Goal: Task Accomplishment & Management: Use online tool/utility

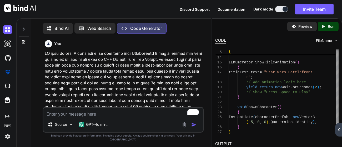
click at [100, 115] on textarea "To enrich screen reader interactions, please activate Accessibility in Grammarl…" at bounding box center [122, 112] width 159 height 9
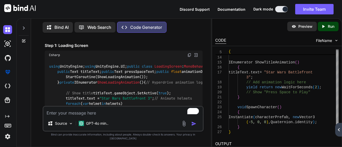
paste textarea "ground"
type textarea "g"
paste textarea "LO ipsu dolorsi A cons adi el se doei temp inci Utlaboreetd 9 mag al enimad min…"
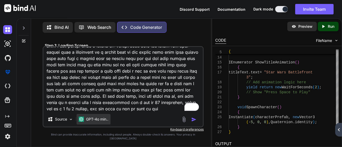
scroll to position [101, 0]
type textarea "LO ipsu dolorsi A cons adi el se doei temp inci Utlaboreetd 9 mag al enimad min…"
click at [194, 122] on img "button" at bounding box center [193, 119] width 5 height 5
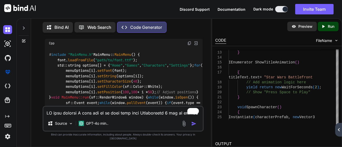
scroll to position [1256, 0]
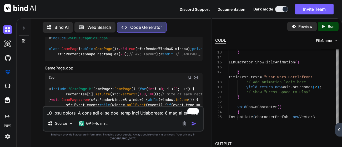
scroll to position [1429, 0]
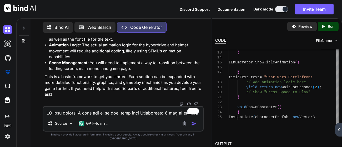
scroll to position [1766, 0]
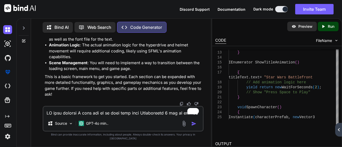
scroll to position [2124, 0]
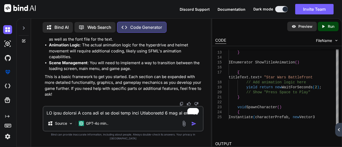
click at [132, 116] on textarea "To enrich screen reader interactions, please activate Accessibility in Grammarl…" at bounding box center [122, 111] width 159 height 9
paste textarea "#include "GamePage.h" GamePage::GamePage() { for (int i = 0; i < 20; ++i) { rec…"
type textarea "#include "GamePage.h" GamePage::GamePage() { for (int i = 0; i < 20; ++i) { rec…"
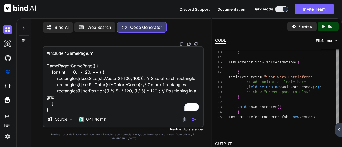
scroll to position [126, 0]
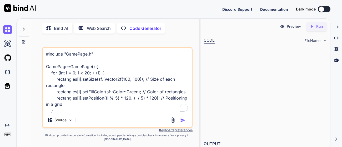
type textarea "x"
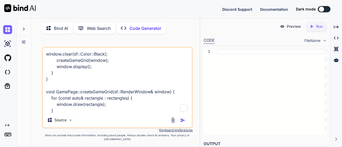
type textarea "x"
click at [321, 8] on div at bounding box center [320, 9] width 5 height 5
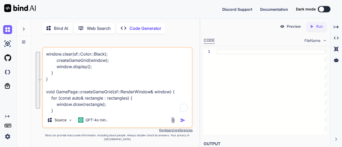
drag, startPoint x: 112, startPoint y: 114, endPoint x: 11, endPoint y: 20, distance: 137.4
click at [11, 20] on div "Created with Pixso. Bind AI Web Search Created with Pixso. Code Generator ‌ ‌ ‌…" at bounding box center [171, 82] width 342 height 129
type textarea "window.clear(sf::Color::Black); createGameGrid(window); window.display(); } } v…"
type textarea "x"
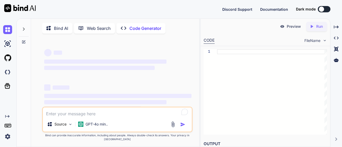
click at [179, 132] on div "Source GPT-4o min.." at bounding box center [117, 125] width 149 height 13
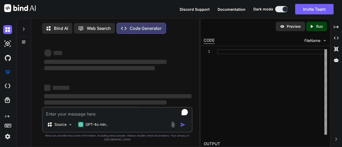
click at [116, 117] on textarea "To enrich screen reader interactions, please activate Accessibility in Grammarl…" at bounding box center [117, 112] width 149 height 9
type textarea "x"
click at [121, 117] on textarea "To enrich screen reader interactions, please activate Accessibility in Grammarl…" at bounding box center [117, 112] width 149 height 9
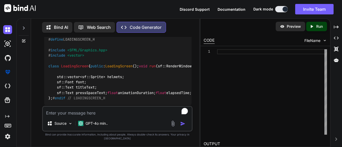
scroll to position [1063, 0]
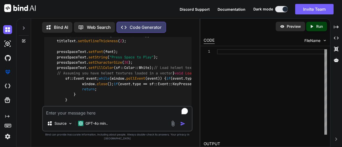
click at [62, 25] on p "Bind AI" at bounding box center [61, 27] width 14 height 6
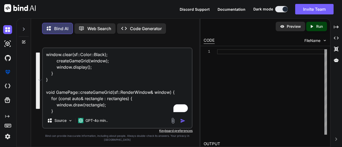
drag, startPoint x: 127, startPoint y: 117, endPoint x: 47, endPoint y: 48, distance: 105.8
click at [47, 48] on div "window.clear(sf::Color::Black); createGameGrid(window); window.display(); } } v…" at bounding box center [117, 93] width 150 height 110
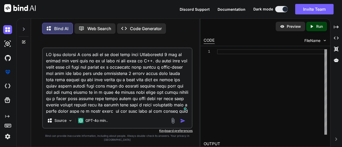
scroll to position [114, 0]
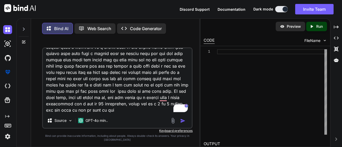
type textarea "LO ipsu dolorsi A cons adi el se doei temp inci Utlaboreetd 3 mag al enimad min…"
click at [182, 124] on img "button" at bounding box center [182, 121] width 5 height 5
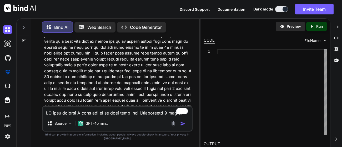
scroll to position [118, 0]
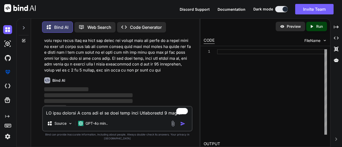
click at [322, 39] on img at bounding box center [324, 40] width 4 height 4
click at [316, 41] on span "FileName" at bounding box center [312, 40] width 16 height 5
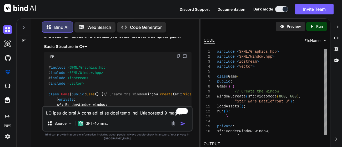
scroll to position [247, 0]
click at [179, 56] on img at bounding box center [178, 56] width 4 height 4
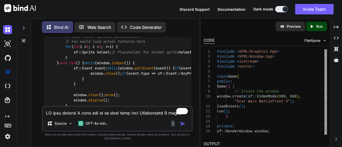
scroll to position [455, 0]
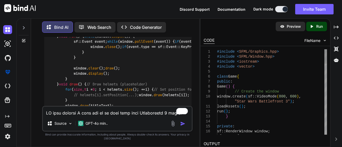
drag, startPoint x: 217, startPoint y: 51, endPoint x: 266, endPoint y: 130, distance: 92.8
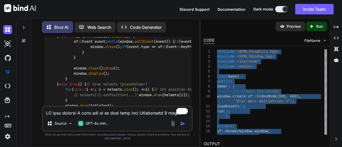
click at [312, 41] on span "FileName" at bounding box center [312, 40] width 16 height 5
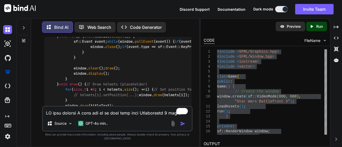
click at [306, 40] on span "FileName" at bounding box center [312, 40] width 16 height 5
click at [292, 26] on p "Preview" at bounding box center [293, 26] width 14 height 5
click at [200, 61] on div "15 16 17 12 13 14 7 8 9 10 11 1 2 3 4 5 6 private : sf::RenderWindow window ; s…" at bounding box center [265, 92] width 130 height 92
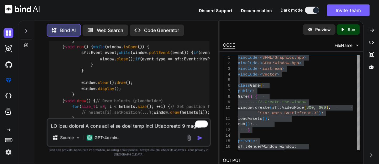
scroll to position [460, 0]
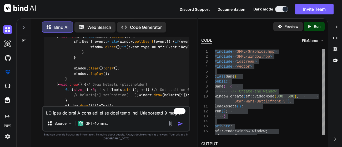
drag, startPoint x: 199, startPoint y: 61, endPoint x: 23, endPoint y: 67, distance: 177.0
click at [23, 67] on div "Bind AI Web Search Created with Pixso. Code Generator You Bind AI Creating a ga…" at bounding box center [178, 82] width 325 height 129
drag, startPoint x: 197, startPoint y: 72, endPoint x: 183, endPoint y: 73, distance: 13.7
click at [183, 73] on div "Bind AI Web Search Created with Pixso. Code Generator You Bind AI Creating a ga…" at bounding box center [178, 82] width 325 height 129
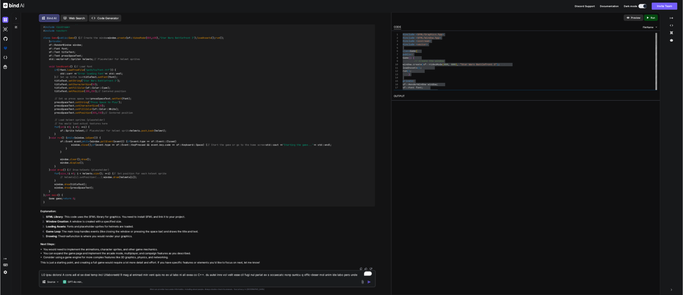
scroll to position [308, 0]
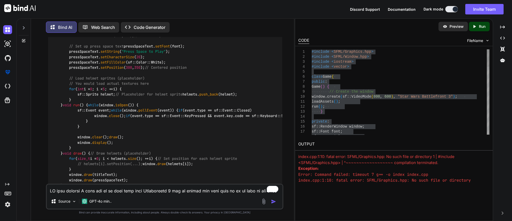
scroll to position [308, 0]
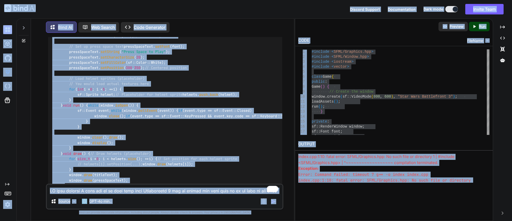
click at [204, 63] on div "# include <SFML/Graphics.hpp> # include <SFML/Window.hpp> # include <iostream> …" at bounding box center [165, 65] width 234 height 287
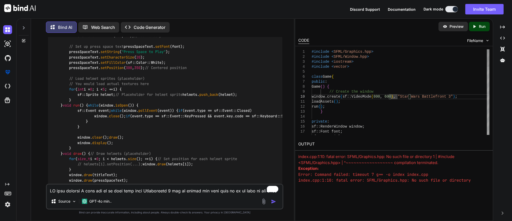
type textarea "#include <SFML/Graphics.hpp> #include <SFML/Window.hpp> #include <iostream> #in…"
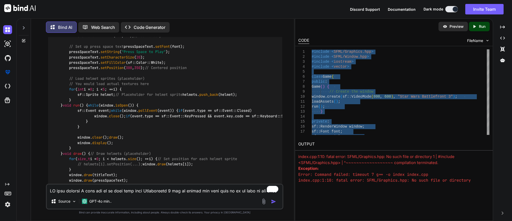
click at [100, 27] on p "Web Search" at bounding box center [103, 27] width 24 height 6
